Goal: Find specific page/section: Find specific page/section

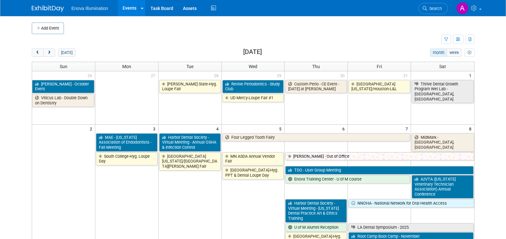
drag, startPoint x: 39, startPoint y: 56, endPoint x: 62, endPoint y: 59, distance: 23.8
click at [39, 56] on button "prev" at bounding box center [38, 52] width 12 height 8
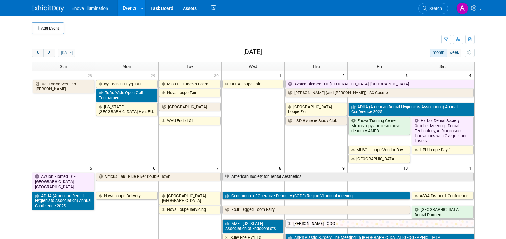
scroll to position [193, 0]
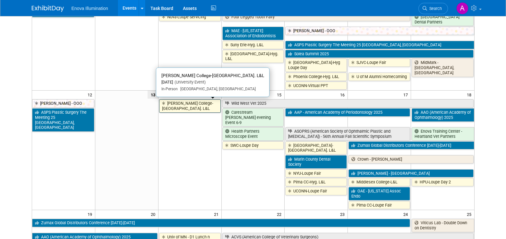
click at [186, 103] on link "[PERSON_NAME] College-[GEOGRAPHIC_DATA]. L&L" at bounding box center [190, 105] width 62 height 13
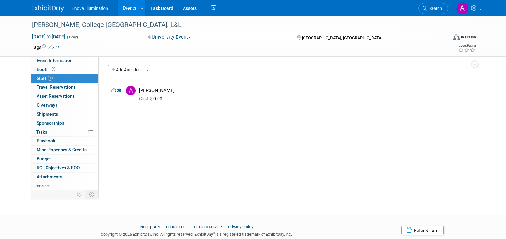
click at [48, 6] on img at bounding box center [48, 8] width 32 height 6
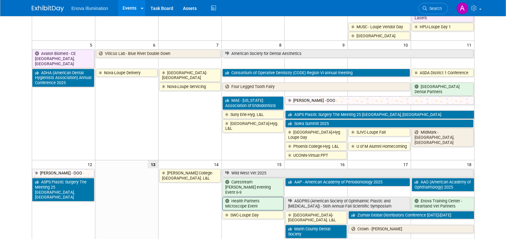
scroll to position [128, 0]
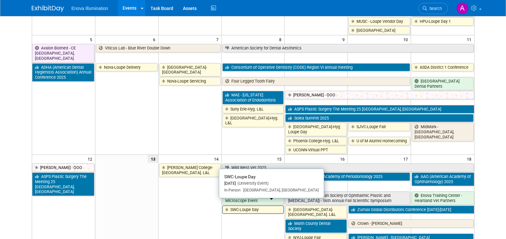
click at [231, 206] on link "SWC-Loupe Day" at bounding box center [254, 210] width 62 height 8
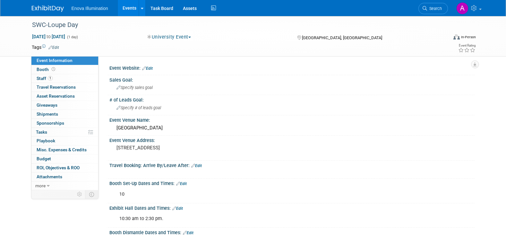
click at [66, 79] on link "1 Staff 1" at bounding box center [64, 78] width 67 height 9
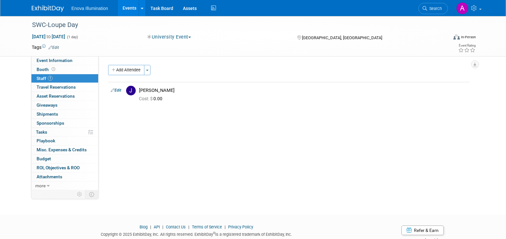
click at [39, 8] on img at bounding box center [48, 8] width 32 height 6
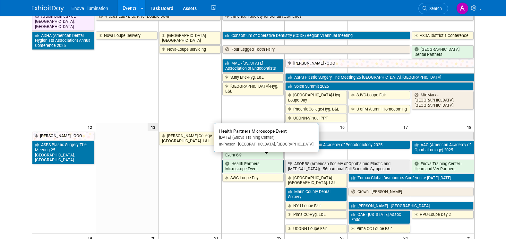
scroll to position [161, 0]
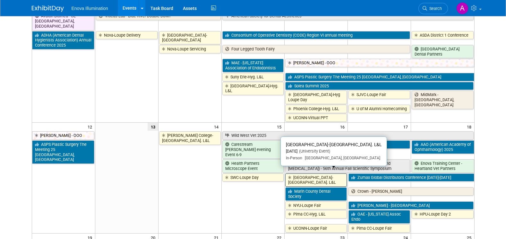
click at [306, 175] on link "[GEOGRAPHIC_DATA]-[GEOGRAPHIC_DATA]. L&L" at bounding box center [316, 179] width 62 height 13
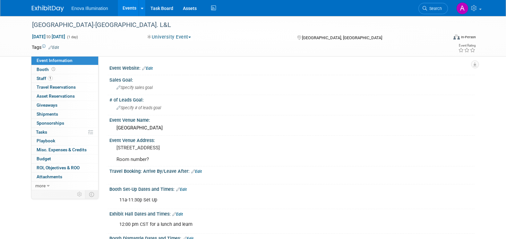
click at [55, 78] on link "1 Staff 1" at bounding box center [64, 78] width 67 height 9
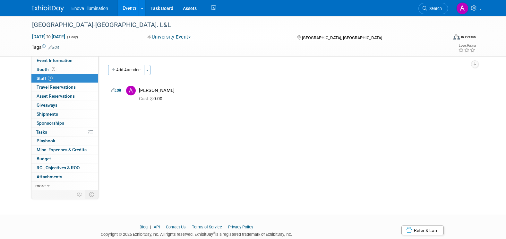
click at [52, 8] on img at bounding box center [48, 8] width 32 height 6
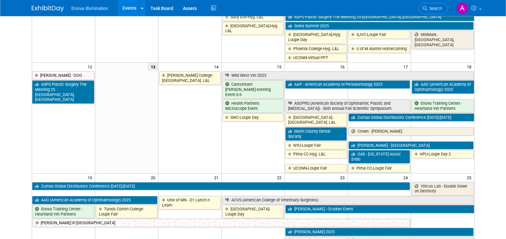
scroll to position [225, 0]
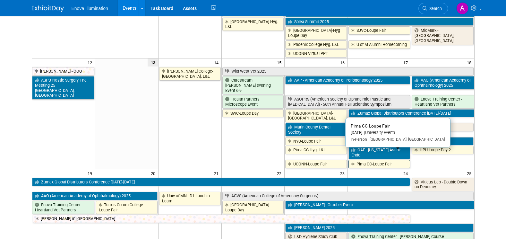
click at [393, 160] on link "Pima CC-Loupe Fair" at bounding box center [380, 164] width 62 height 8
